Goal: Task Accomplishment & Management: Manage account settings

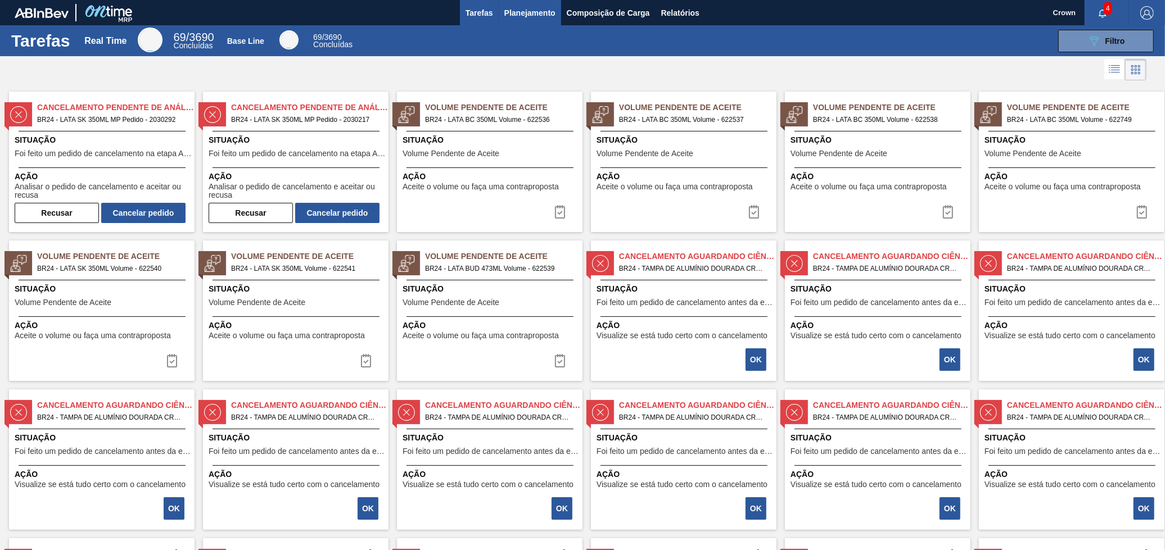
click at [546, 16] on span "Planejamento" at bounding box center [529, 12] width 51 height 13
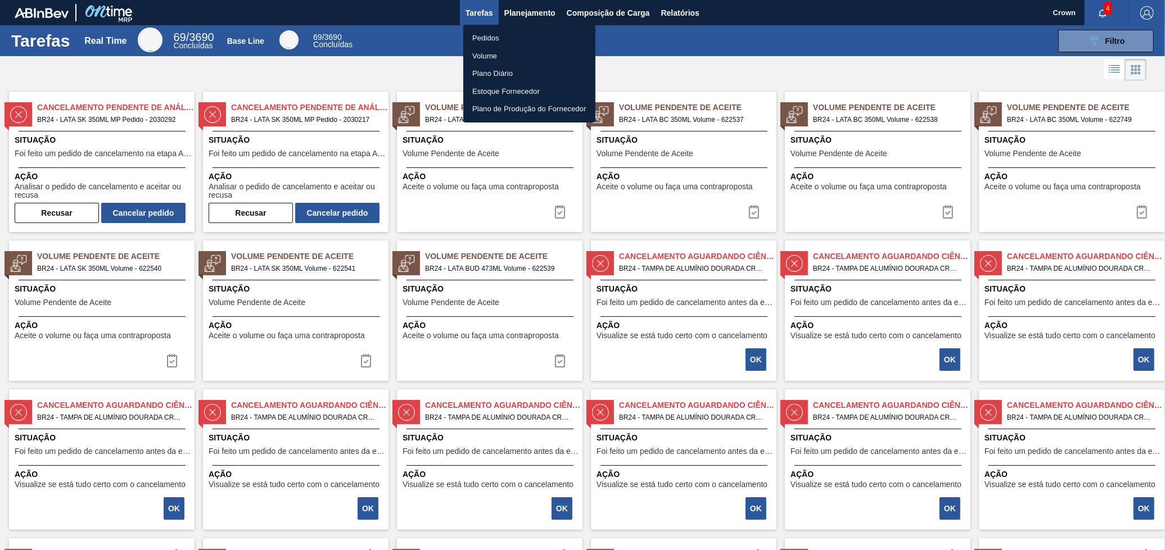
click at [497, 33] on li "Pedidos" at bounding box center [529, 38] width 132 height 18
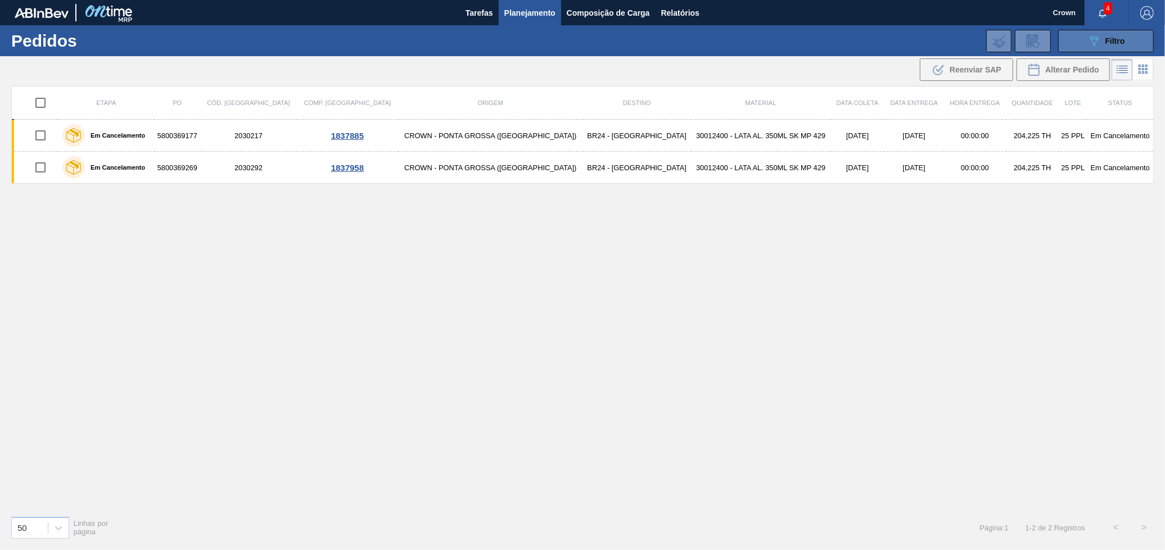
click at [1063, 46] on button "089F7B8B-B2A5-4AFE-B5C0-19BA573D28AC Filtro" at bounding box center [1106, 41] width 96 height 22
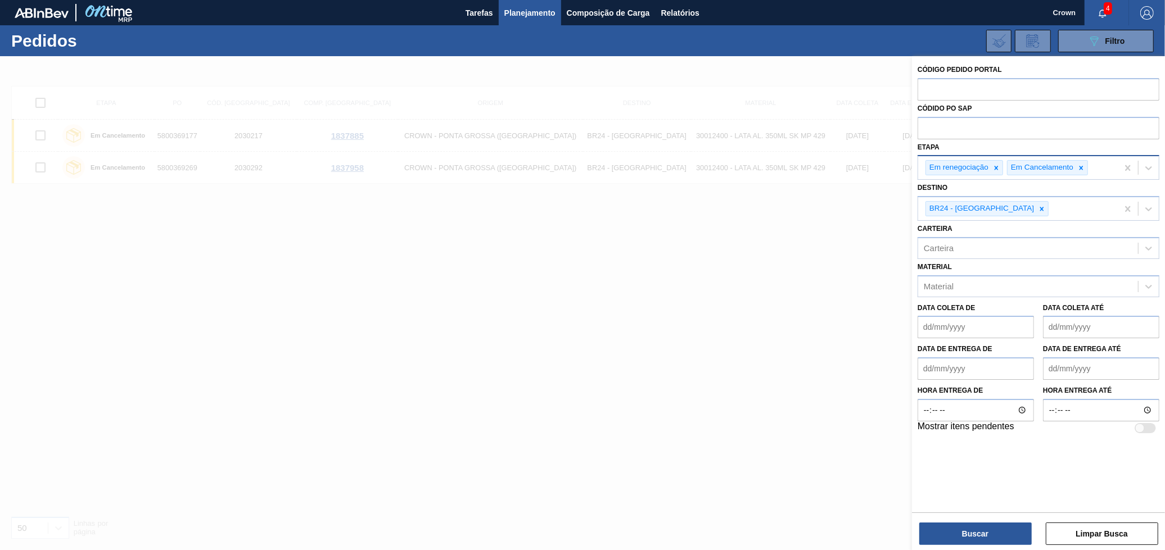
click at [1107, 170] on div "Em renegociação Em Cancelamento" at bounding box center [1018, 167] width 200 height 23
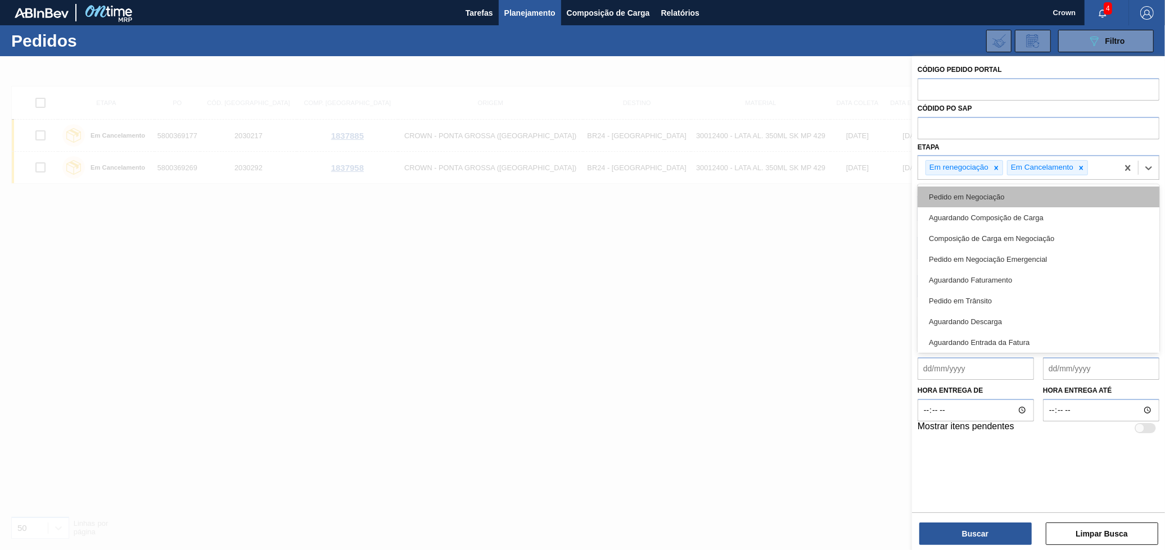
click at [1074, 199] on div "Pedido em Negociação" at bounding box center [1038, 197] width 242 height 21
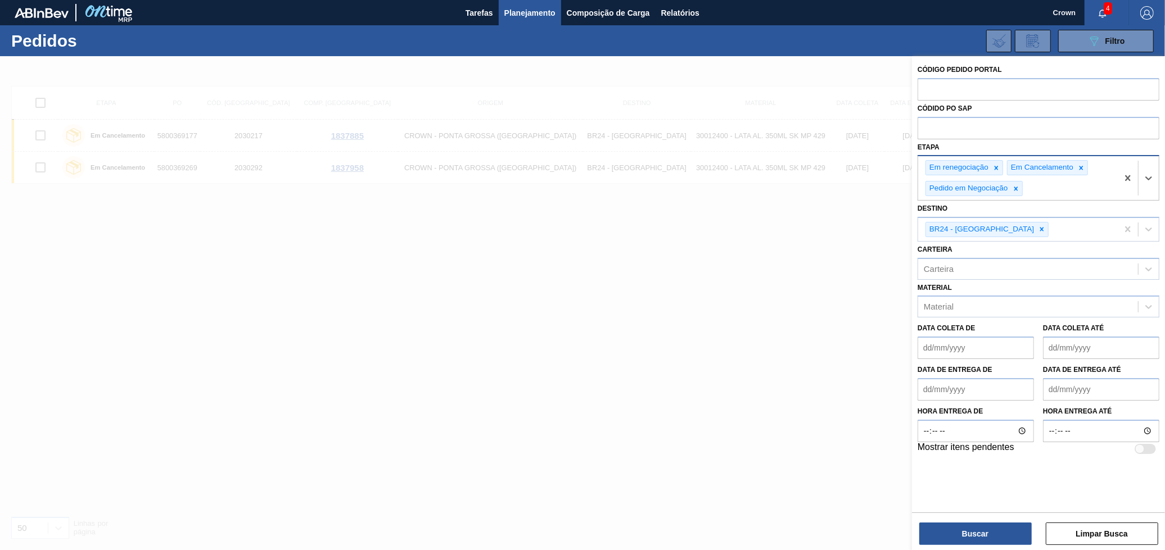
click at [1071, 186] on div "Em renegociação Em Cancelamento Pedido em Negociação" at bounding box center [1018, 178] width 200 height 44
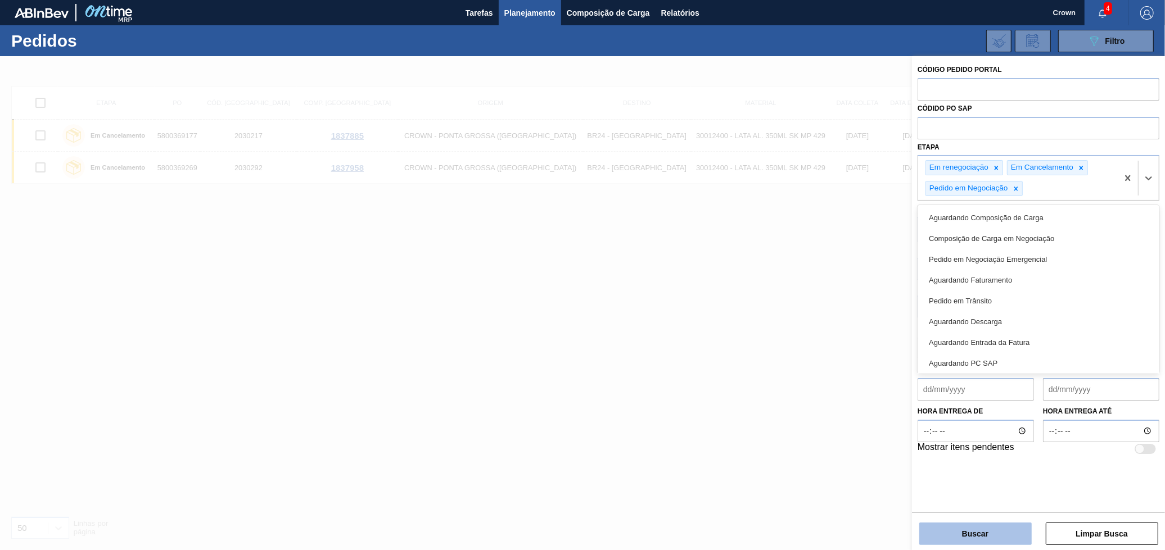
click at [1010, 536] on button "Buscar" at bounding box center [975, 534] width 112 height 22
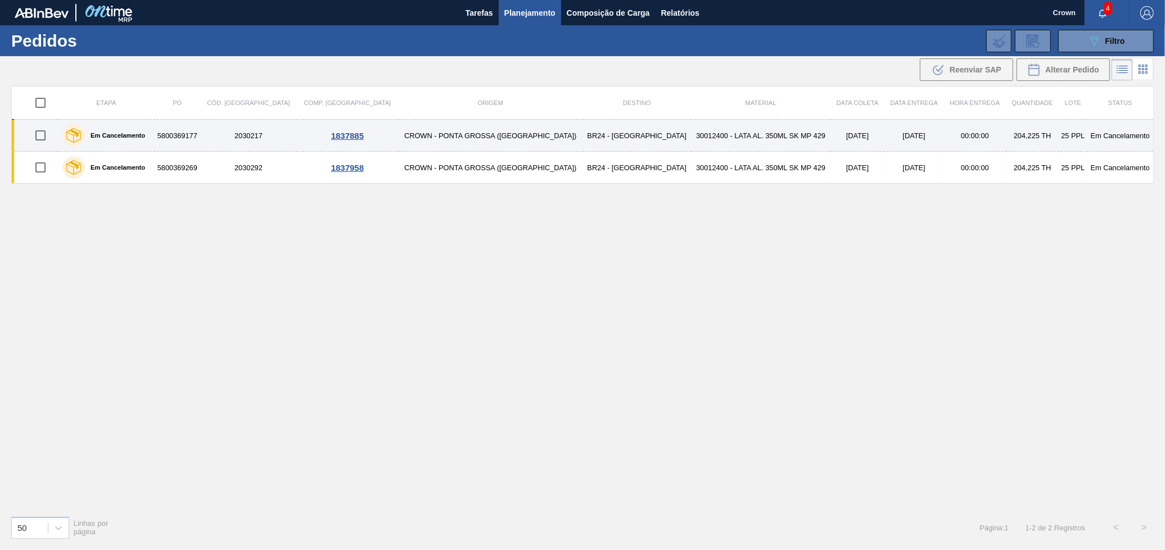
click at [248, 141] on td "2030217" at bounding box center [248, 136] width 97 height 32
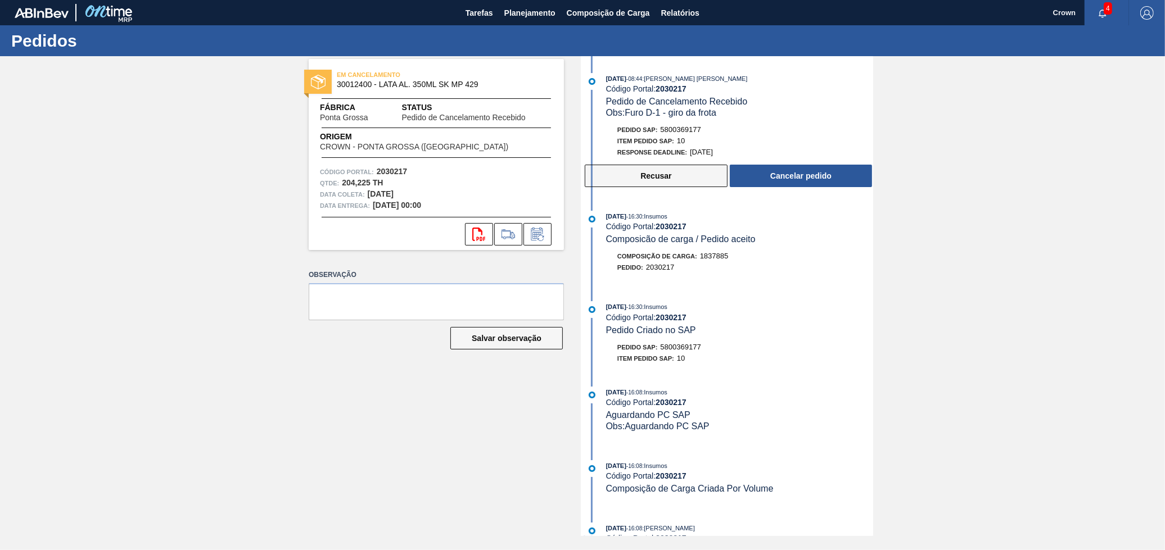
click at [628, 187] on button "Recusar" at bounding box center [656, 176] width 143 height 22
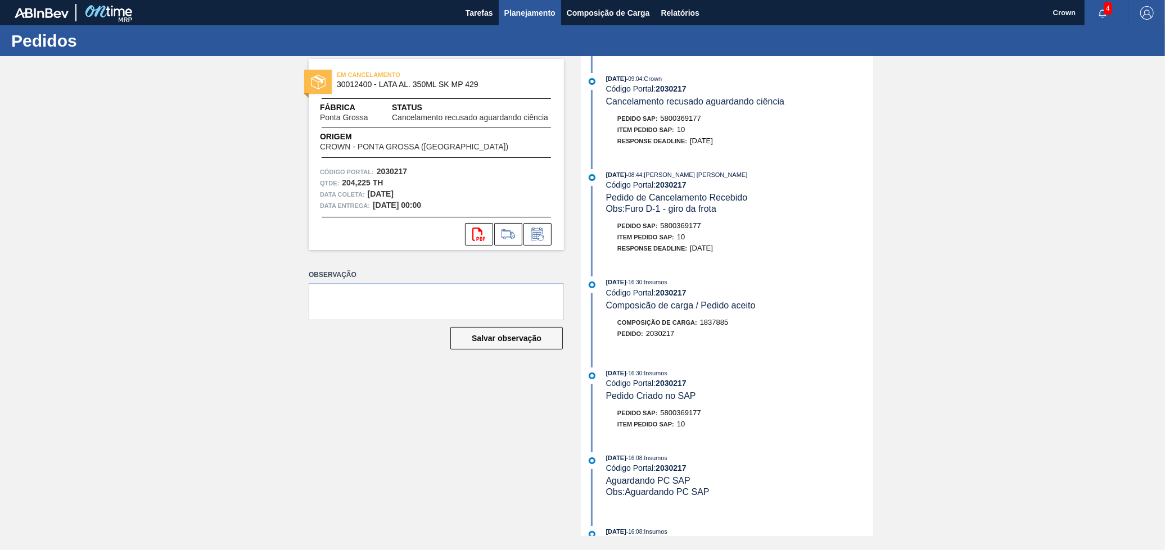
click at [519, 13] on span "Planejamento" at bounding box center [529, 12] width 51 height 13
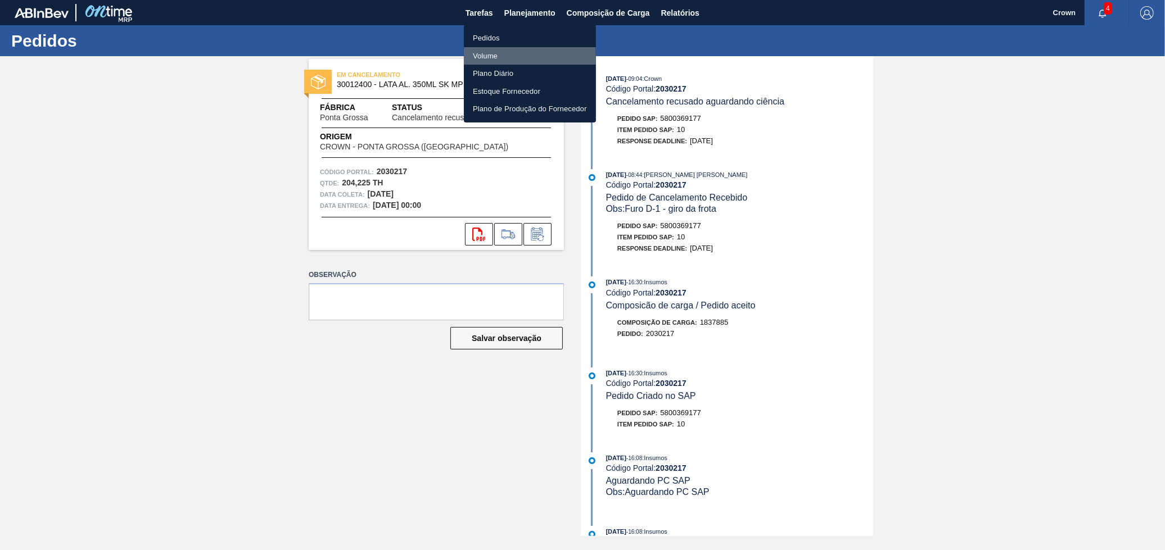
click at [483, 49] on li "Volume" at bounding box center [530, 56] width 132 height 18
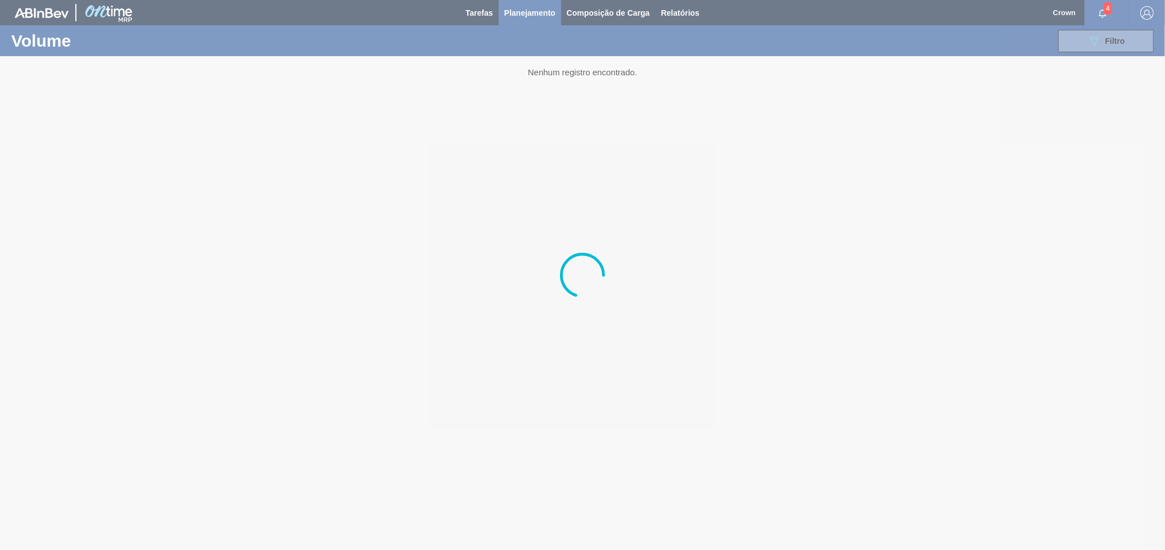
click at [526, 22] on div at bounding box center [582, 275] width 1165 height 550
click at [529, 17] on div at bounding box center [582, 275] width 1165 height 550
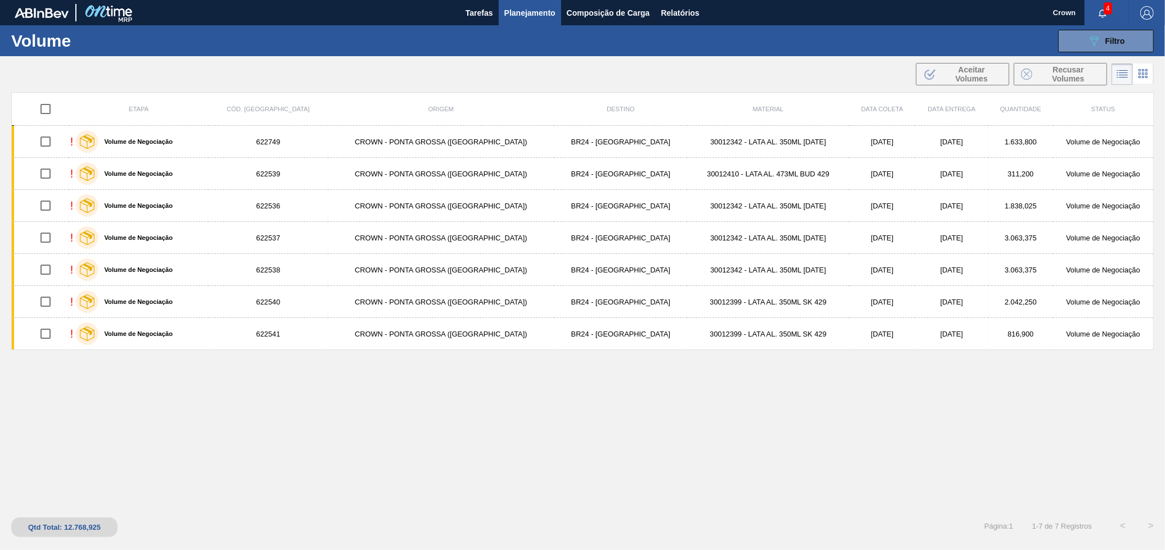
click at [530, 14] on span "Planejamento" at bounding box center [529, 12] width 51 height 13
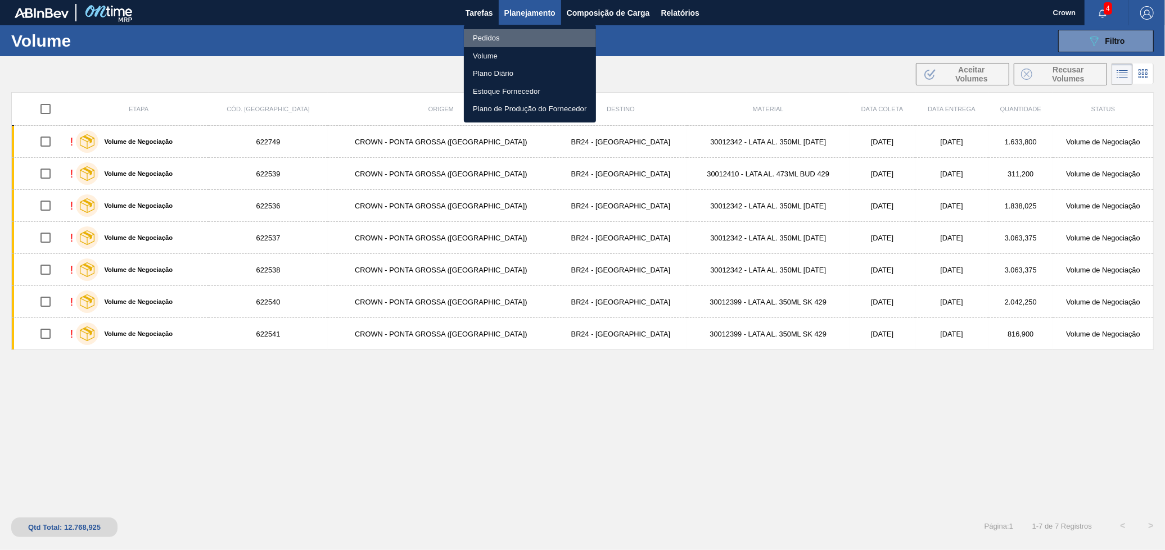
click at [488, 29] on li "Pedidos" at bounding box center [530, 38] width 132 height 18
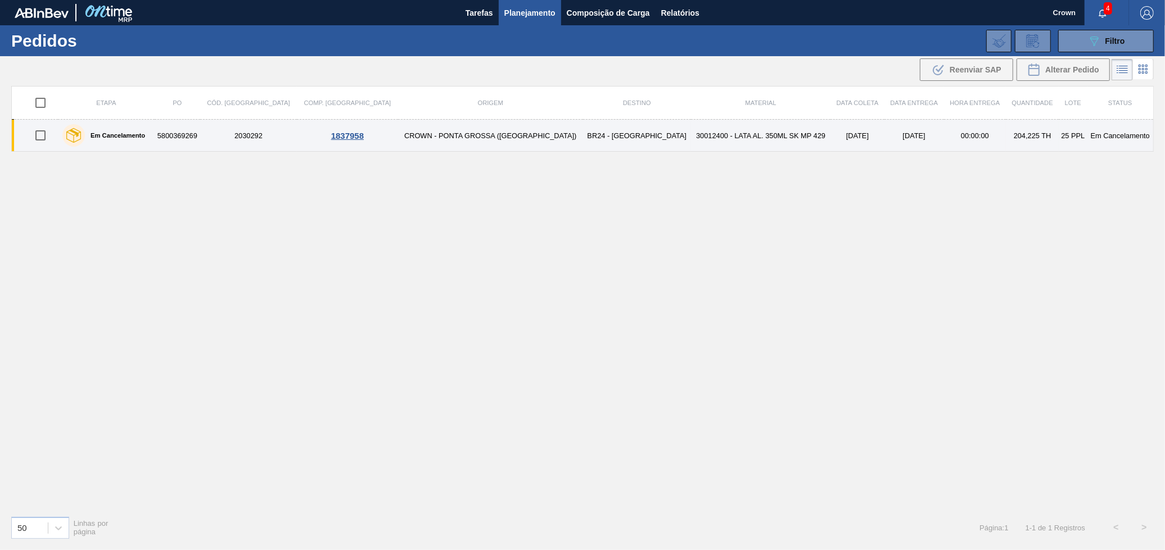
click at [200, 134] on td "5800369269" at bounding box center [178, 136] width 46 height 32
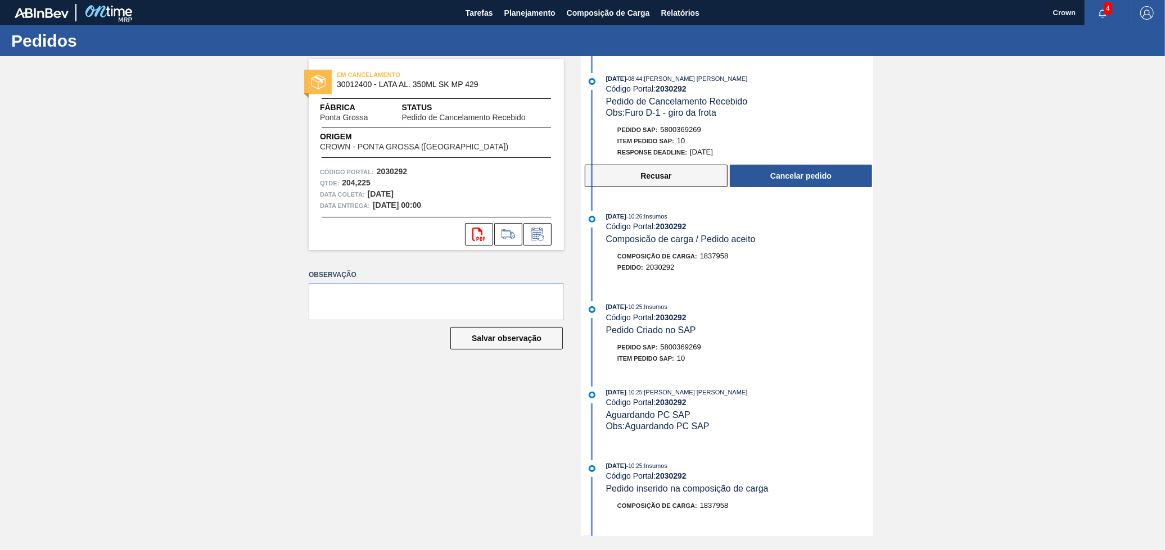
click at [690, 179] on button "Recusar" at bounding box center [656, 176] width 143 height 22
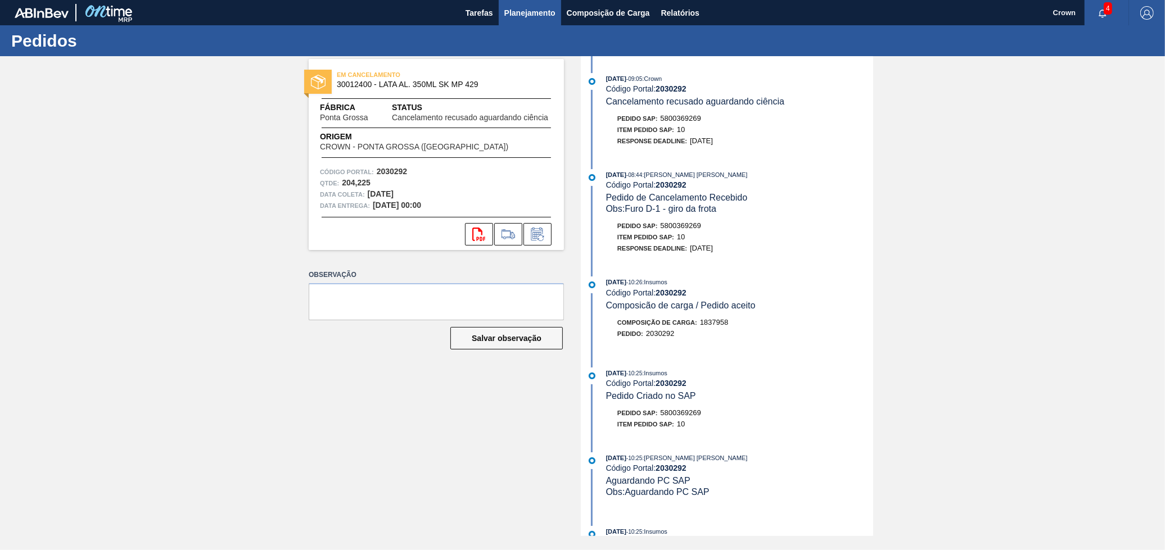
click at [514, 13] on span "Planejamento" at bounding box center [529, 12] width 51 height 13
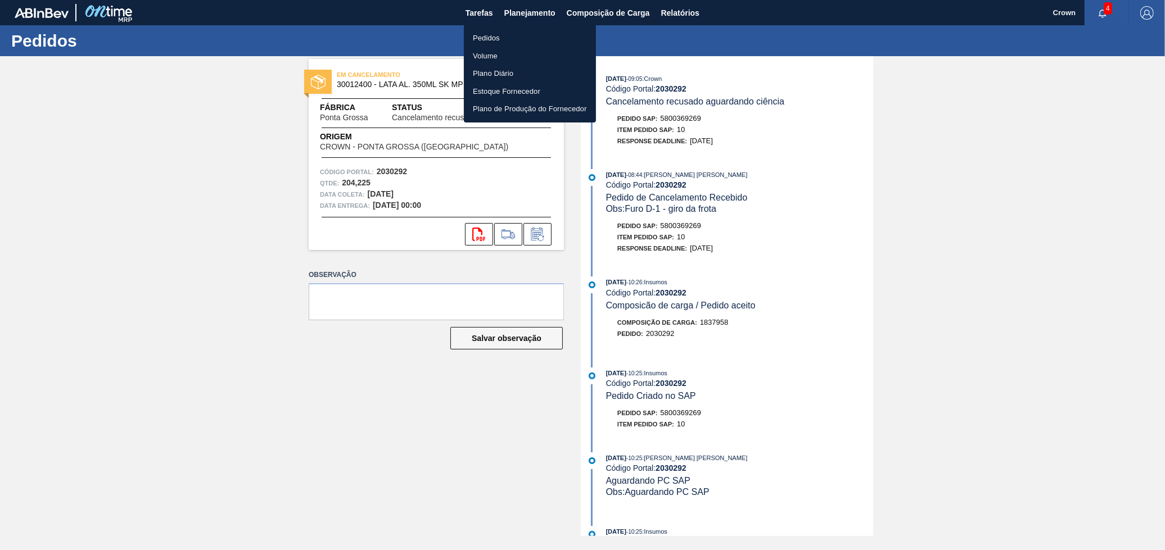
click at [492, 53] on li "Volume" at bounding box center [530, 56] width 132 height 18
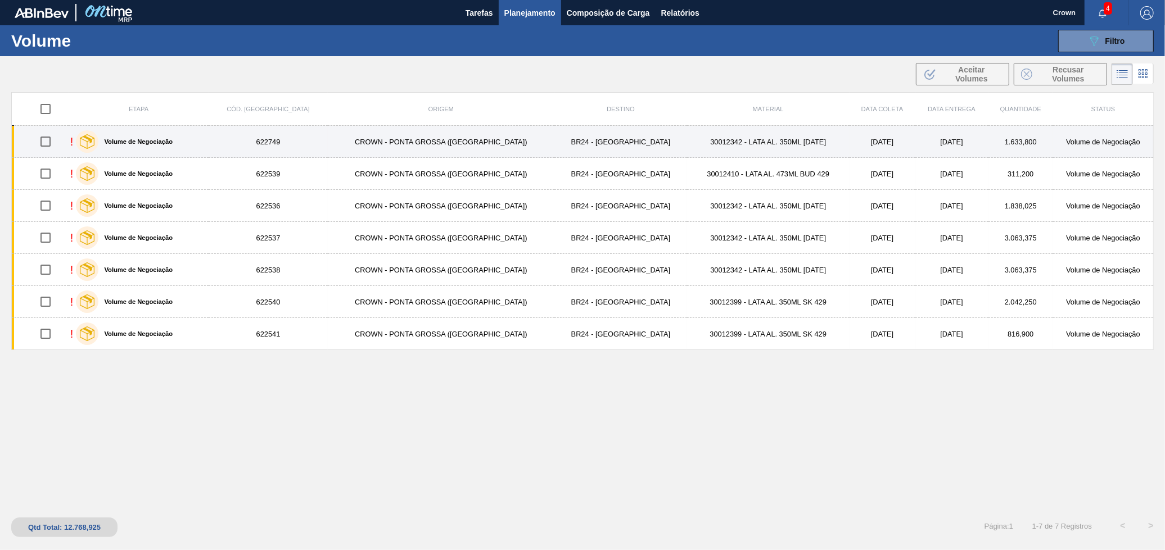
click at [438, 148] on td "CROWN - PONTA GROSSA ([GEOGRAPHIC_DATA])" at bounding box center [441, 142] width 227 height 32
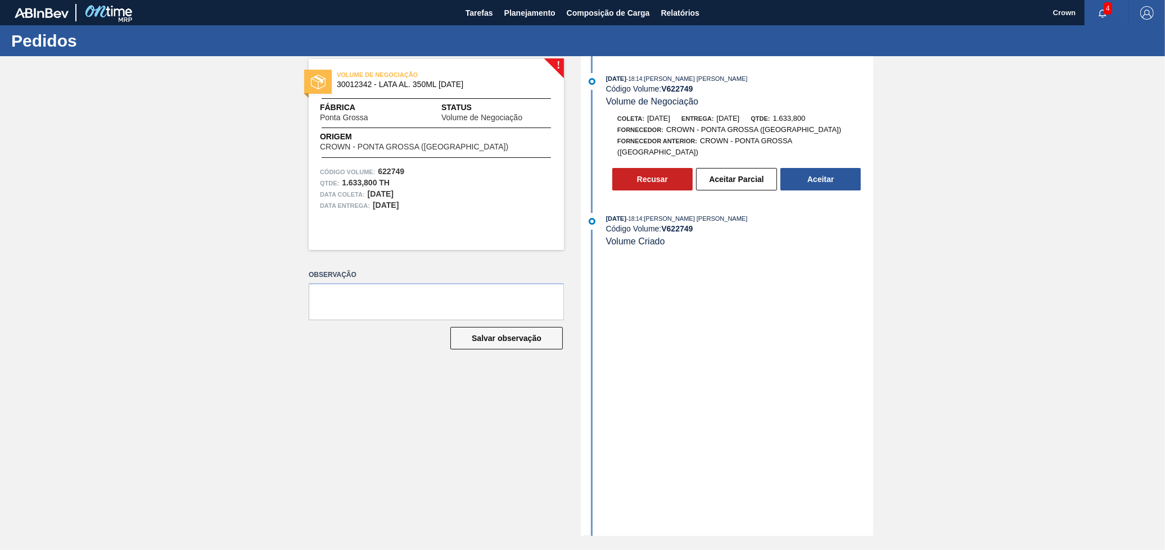
drag, startPoint x: 799, startPoint y: 174, endPoint x: 802, endPoint y: 183, distance: 9.3
click at [802, 183] on button "Aceitar" at bounding box center [820, 179] width 80 height 22
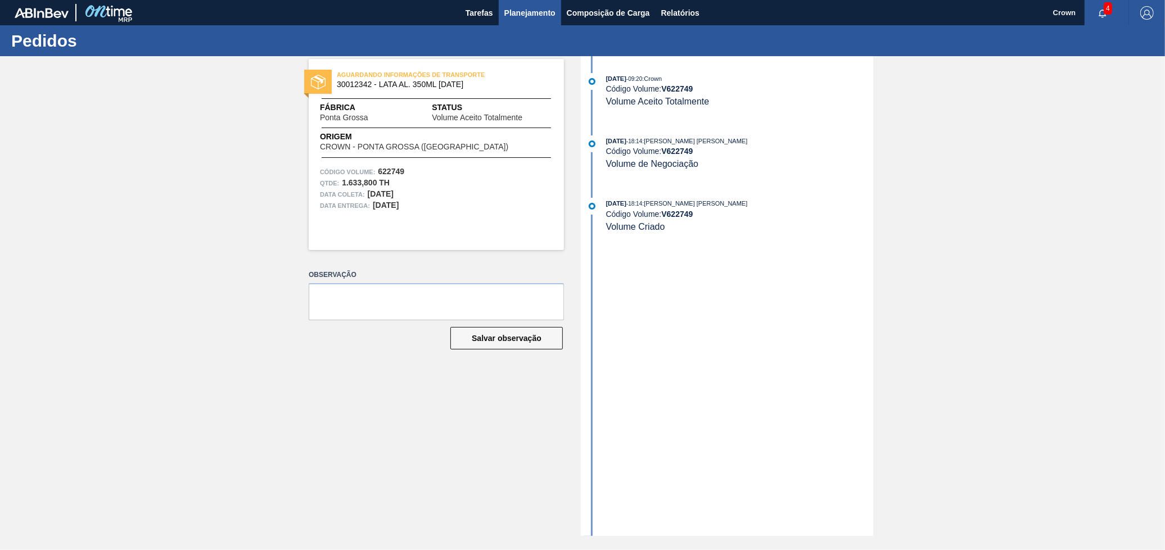
click at [534, 16] on span "Planejamento" at bounding box center [529, 12] width 51 height 13
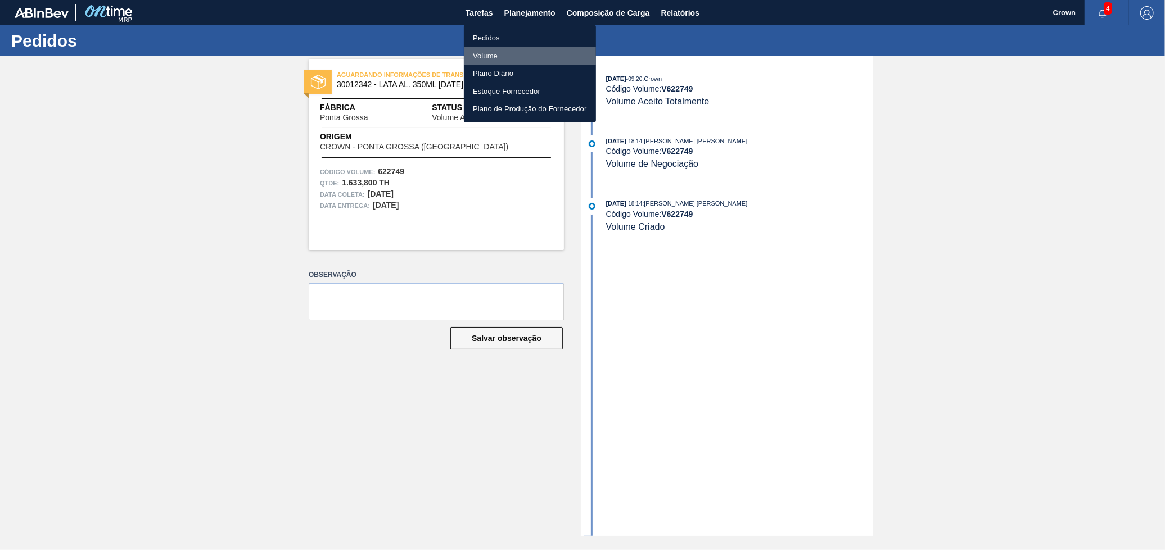
click at [494, 57] on li "Volume" at bounding box center [530, 56] width 132 height 18
